Goal: Task Accomplishment & Management: Complete application form

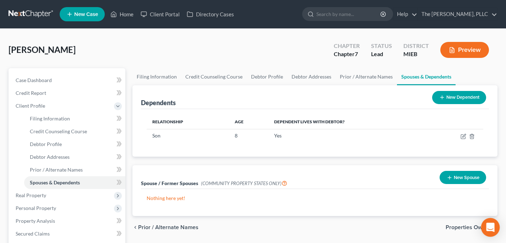
click at [485, 228] on div "Open Intercom Messenger" at bounding box center [490, 227] width 19 height 19
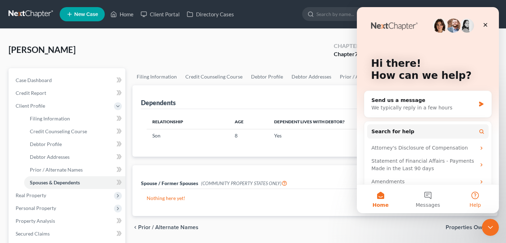
click at [473, 199] on button "Help" at bounding box center [475, 199] width 47 height 28
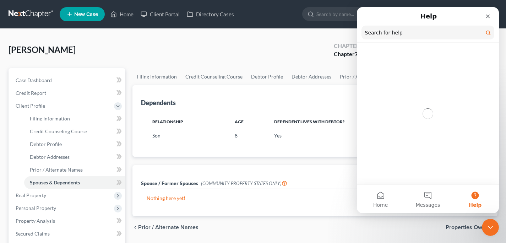
click at [408, 33] on input "Search for help" at bounding box center [428, 33] width 133 height 14
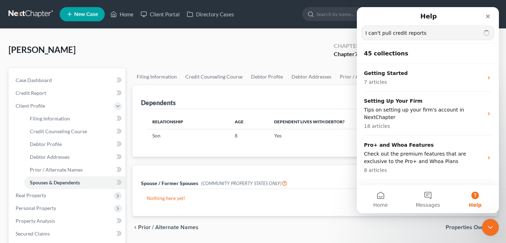
type input "I can't pull credit reports"
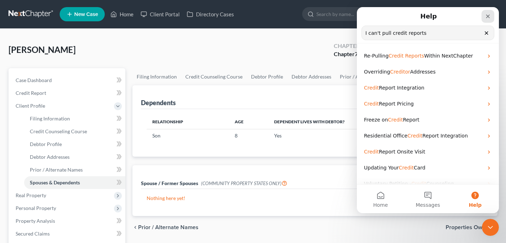
click at [488, 15] on icon "Close" at bounding box center [488, 16] width 6 height 6
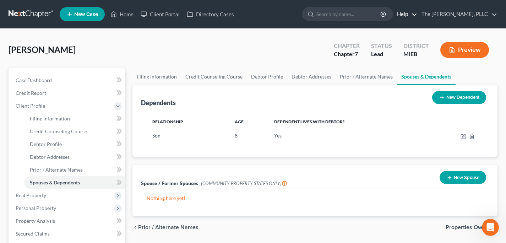
click at [417, 12] on link "Help" at bounding box center [405, 14] width 24 height 13
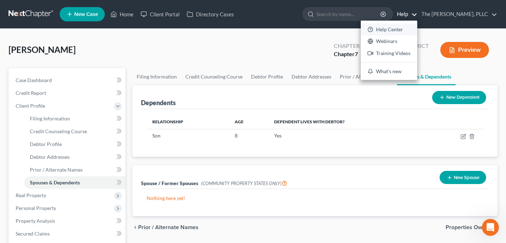
click at [409, 29] on link "Help Center" at bounding box center [389, 29] width 56 height 12
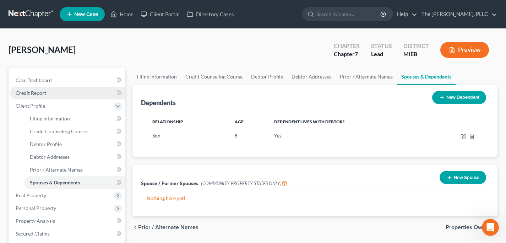
click at [40, 95] on span "Credit Report" at bounding box center [31, 93] width 31 height 6
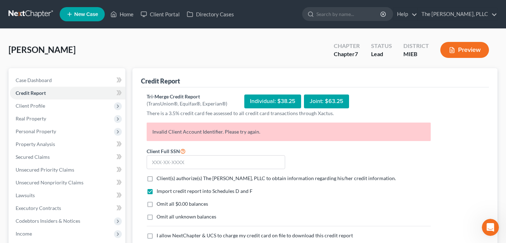
click at [31, 8] on link at bounding box center [31, 14] width 45 height 13
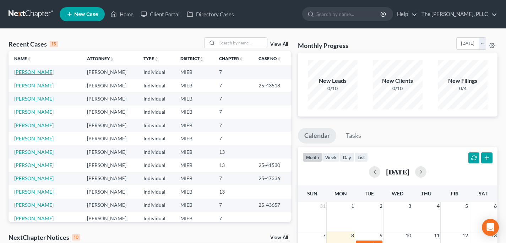
click at [28, 70] on link "[PERSON_NAME]" at bounding box center [33, 72] width 39 height 6
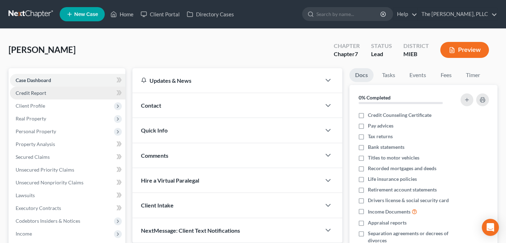
click at [43, 91] on span "Credit Report" at bounding box center [31, 93] width 31 height 6
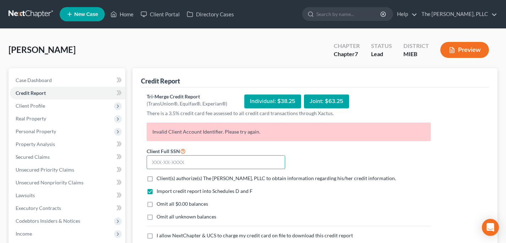
click at [183, 159] on input "text" at bounding box center [216, 162] width 139 height 14
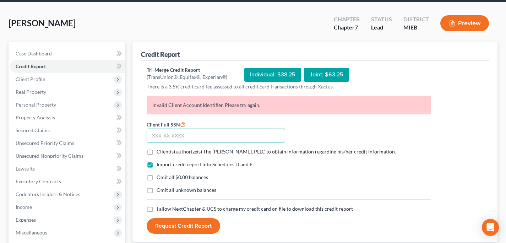
scroll to position [59, 0]
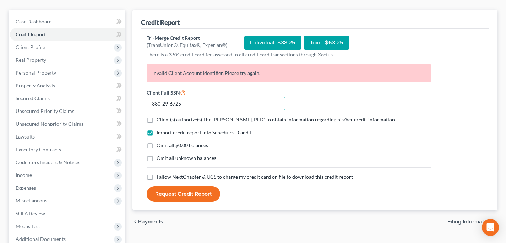
type input "380-29-6725"
click at [174, 123] on span "Client(s) authorize(s) The [PERSON_NAME], PLLC to obtain information regarding …" at bounding box center [276, 119] width 239 height 6
click at [164, 121] on input "Client(s) authorize(s) The Frank Firm, PLLC to obtain information regarding his…" at bounding box center [161, 118] width 5 height 5
checkbox input "true"
click at [170, 140] on div "Import credit report into Schedules D and F Omit all $0.00 balances Omit all un…" at bounding box center [288, 151] width 291 height 44
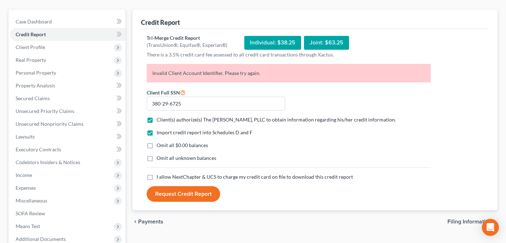
click at [174, 145] on span "Omit all $0.00 balances" at bounding box center [182, 145] width 51 height 6
click at [164, 145] on input "Omit all $0.00 balances" at bounding box center [161, 144] width 5 height 5
checkbox input "true"
click at [176, 176] on span "I allow NextChapter & UCS to charge my credit card on file to download this cre…" at bounding box center [255, 177] width 196 height 6
click at [164, 176] on input "I allow NextChapter & UCS to charge my credit card on file to download this cre…" at bounding box center [161, 175] width 5 height 5
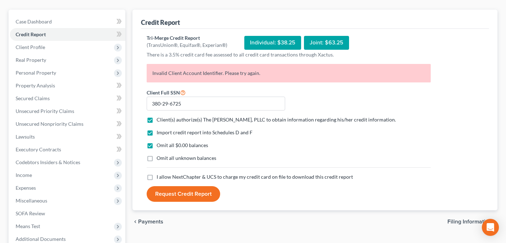
checkbox input "true"
click at [181, 195] on button "Request Credit Report" at bounding box center [184, 194] width 74 height 16
click at [45, 34] on span "Credit Report" at bounding box center [31, 34] width 30 height 6
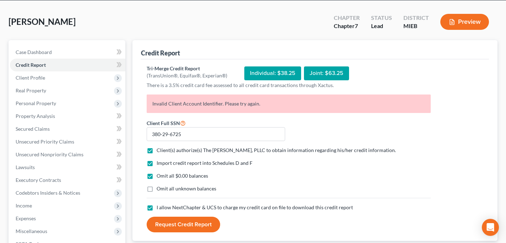
scroll to position [0, 0]
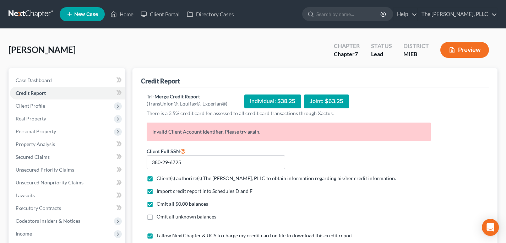
click at [32, 18] on link at bounding box center [31, 14] width 45 height 13
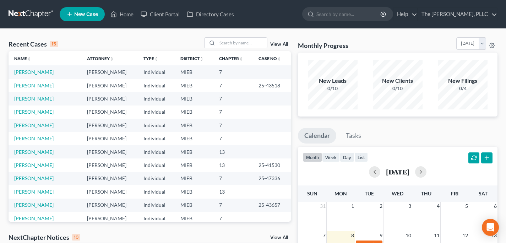
click at [49, 86] on link "[PERSON_NAME]" at bounding box center [33, 85] width 39 height 6
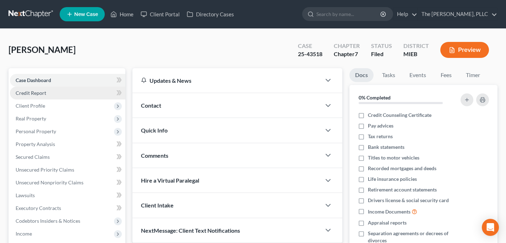
click at [60, 89] on link "Credit Report" at bounding box center [67, 93] width 115 height 13
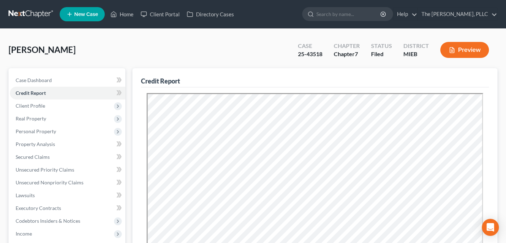
click at [24, 11] on link at bounding box center [31, 14] width 45 height 13
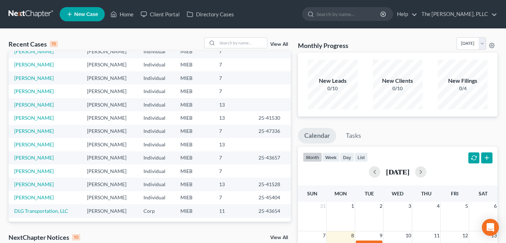
scroll to position [49, 0]
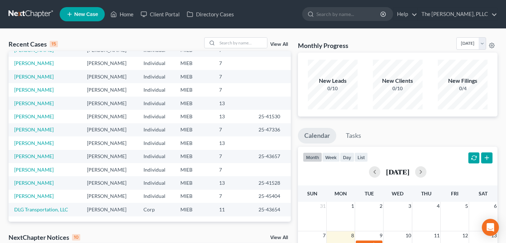
click at [42, 189] on tbody "[PERSON_NAME] [PERSON_NAME] Individual MIEB 7 25-43518 [PERSON_NAME] [PERSON_NA…" at bounding box center [150, 116] width 282 height 199
click at [42, 195] on link "[PERSON_NAME]" at bounding box center [33, 196] width 39 height 6
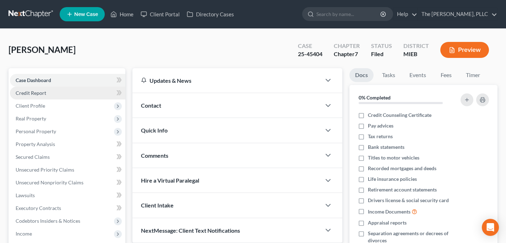
click at [48, 98] on link "Credit Report" at bounding box center [67, 93] width 115 height 13
click at [24, 16] on link at bounding box center [31, 14] width 45 height 13
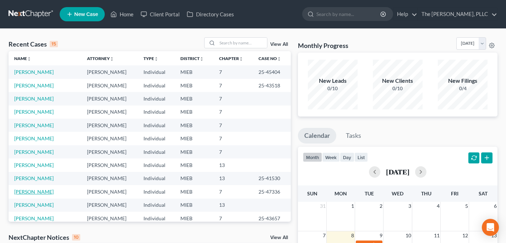
click at [29, 192] on link "[PERSON_NAME]" at bounding box center [33, 192] width 39 height 6
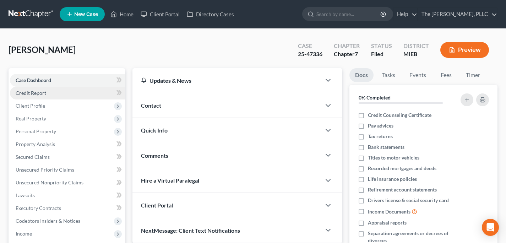
click at [43, 91] on span "Credit Report" at bounding box center [31, 93] width 31 height 6
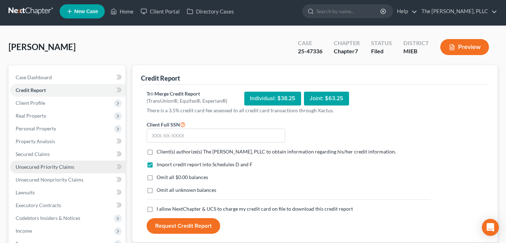
scroll to position [4, 0]
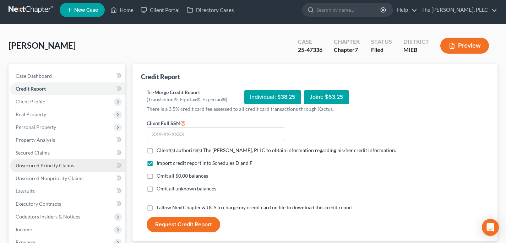
click at [62, 167] on span "Unsecured Priority Claims" at bounding box center [45, 165] width 59 height 6
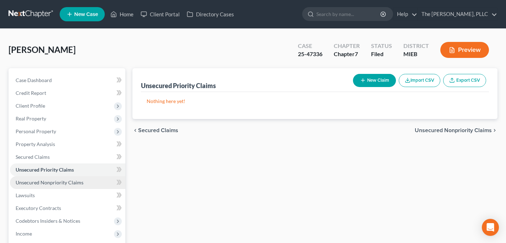
click at [64, 182] on span "Unsecured Nonpriority Claims" at bounding box center [50, 182] width 68 height 6
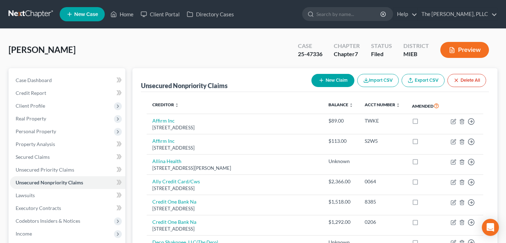
click at [34, 16] on link at bounding box center [31, 14] width 45 height 13
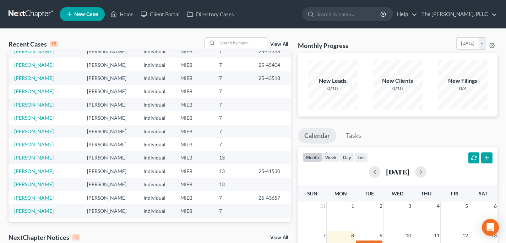
scroll to position [21, 0]
click at [43, 197] on link "[PERSON_NAME]" at bounding box center [33, 197] width 39 height 6
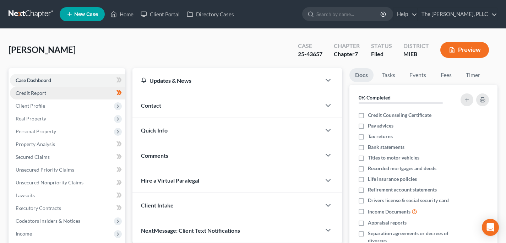
click at [34, 92] on span "Credit Report" at bounding box center [31, 93] width 31 height 6
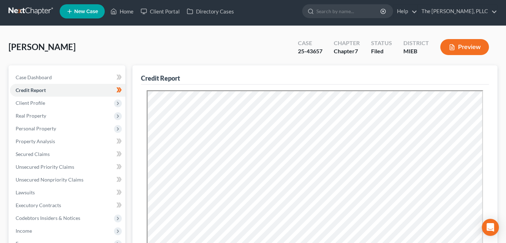
scroll to position [6, 0]
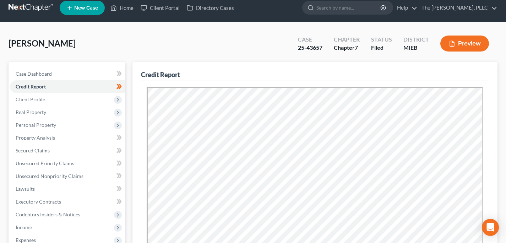
click at [12, 6] on link at bounding box center [31, 7] width 45 height 13
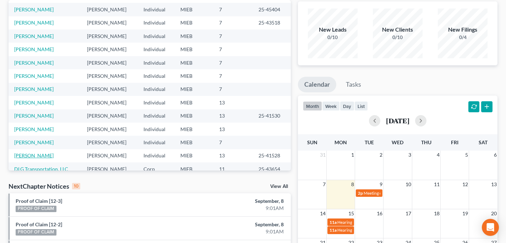
scroll to position [38, 0]
click at [25, 155] on link "[PERSON_NAME]" at bounding box center [33, 156] width 39 height 6
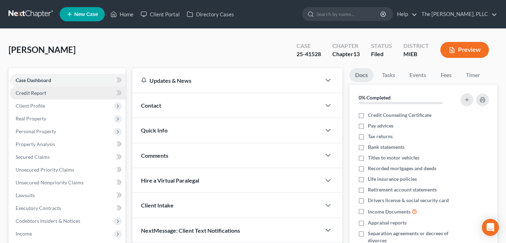
click at [45, 94] on span "Credit Report" at bounding box center [31, 93] width 31 height 6
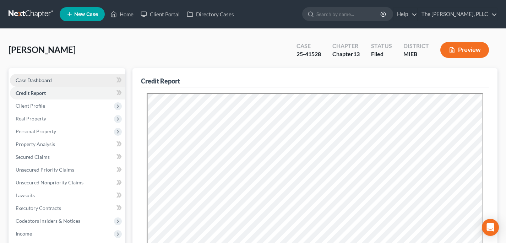
click at [23, 77] on span "Case Dashboard" at bounding box center [34, 80] width 36 height 6
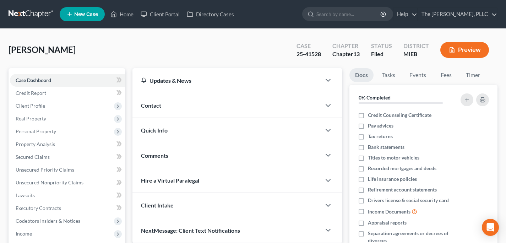
click at [34, 10] on link at bounding box center [31, 14] width 45 height 13
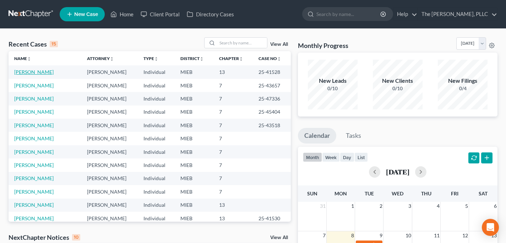
click at [25, 74] on link "[PERSON_NAME]" at bounding box center [33, 72] width 39 height 6
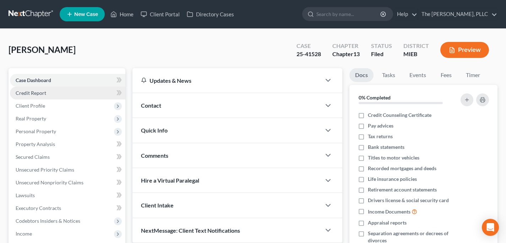
click at [48, 97] on link "Credit Report" at bounding box center [67, 93] width 115 height 13
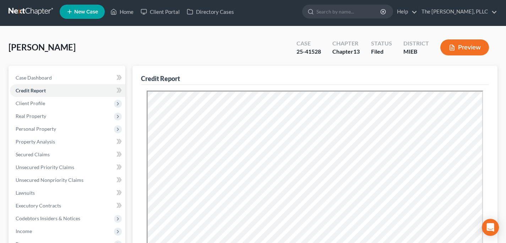
scroll to position [7, 0]
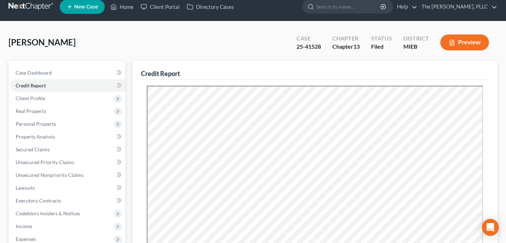
click at [25, 9] on link at bounding box center [31, 6] width 45 height 13
